Goal: Information Seeking & Learning: Learn about a topic

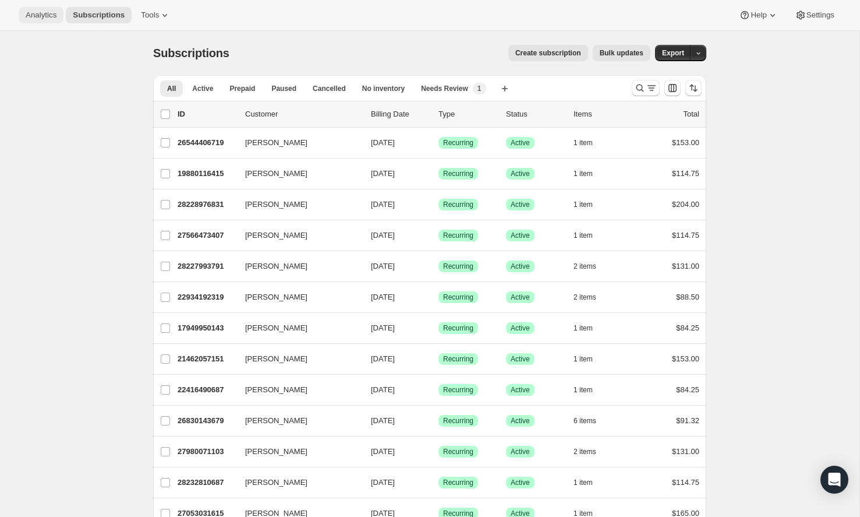
click at [40, 16] on span "Analytics" at bounding box center [41, 14] width 31 height 9
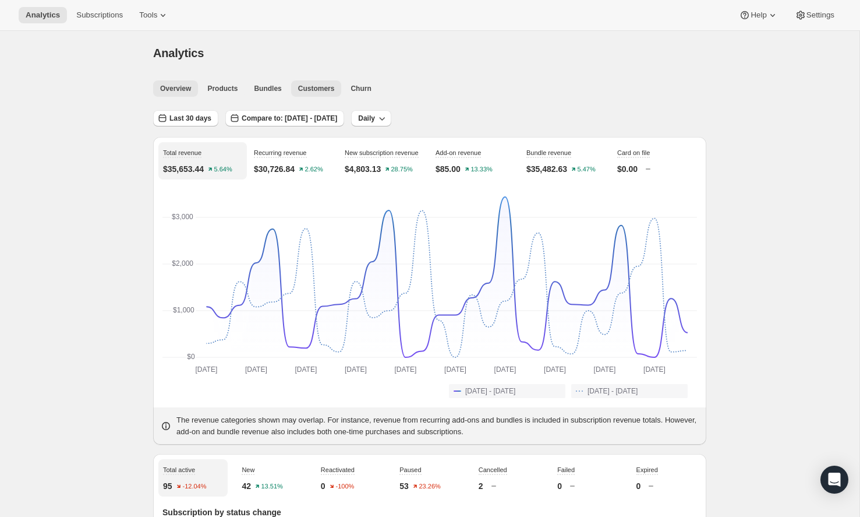
click at [322, 83] on button "Customers" at bounding box center [316, 88] width 51 height 16
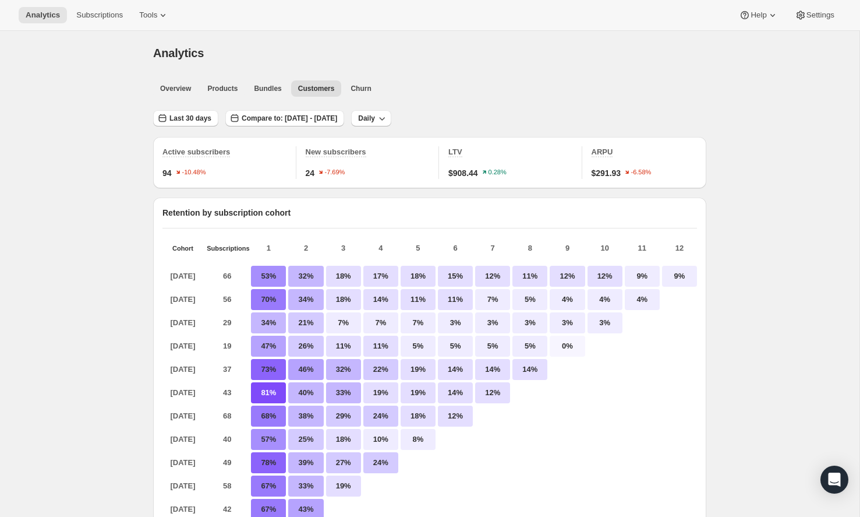
click at [465, 275] on p "15%" at bounding box center [455, 276] width 35 height 21
